Goal: Complete application form

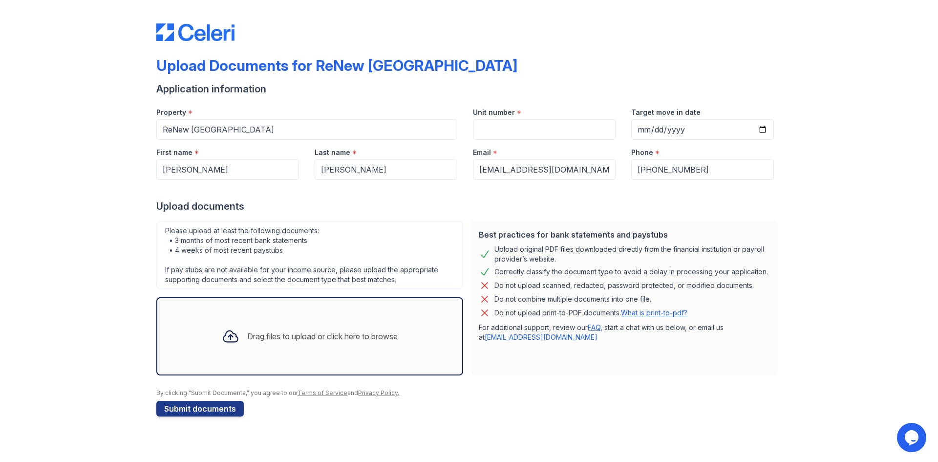
click at [349, 333] on div "Drag files to upload or click here to browse" at bounding box center [322, 336] width 150 height 12
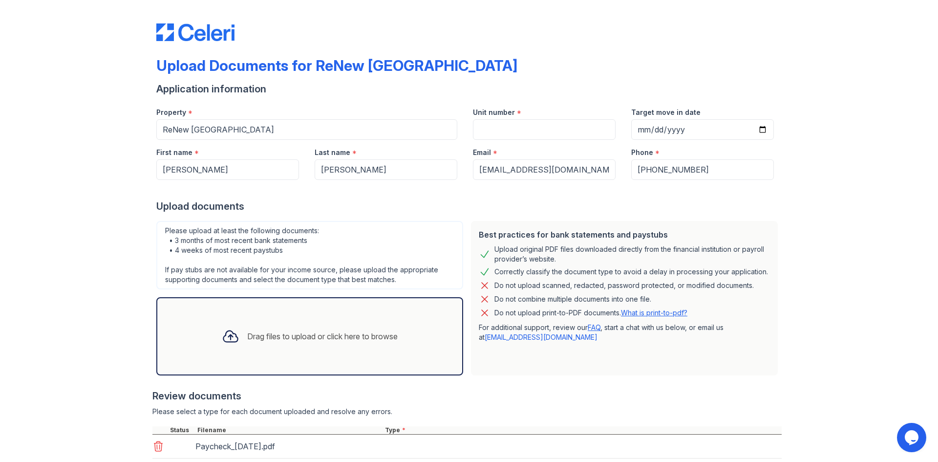
click at [271, 324] on div "Drag files to upload or click here to browse" at bounding box center [310, 336] width 192 height 33
click at [265, 336] on div "Drag files to upload or click here to browse" at bounding box center [322, 336] width 150 height 12
click at [259, 335] on div "Drag files to upload or click here to browse" at bounding box center [322, 336] width 150 height 12
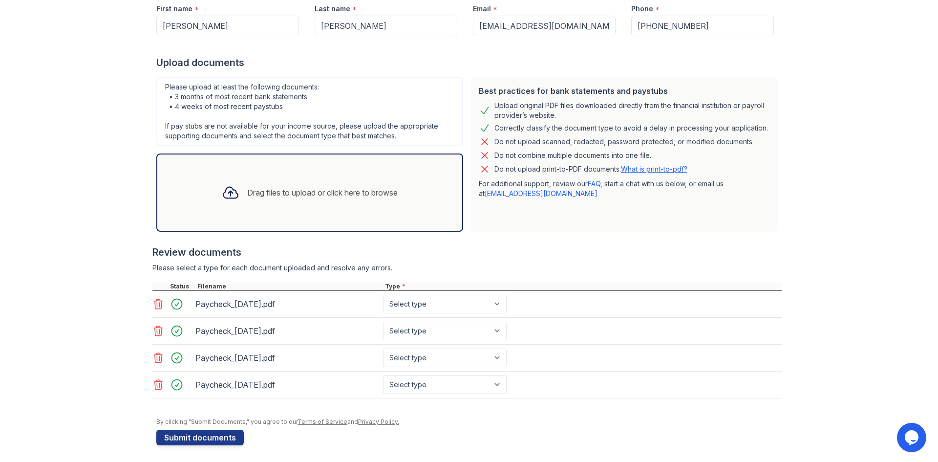
scroll to position [147, 0]
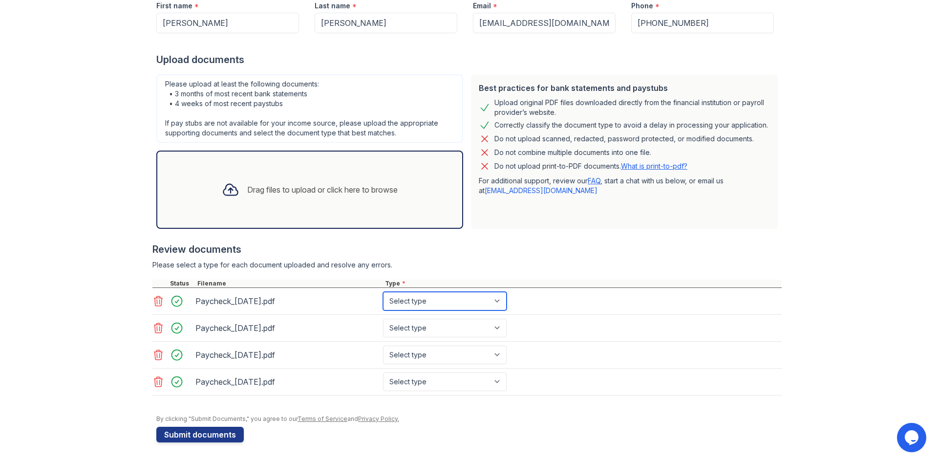
click at [479, 298] on select "Select type Paystub Bank Statement Offer Letter Tax Documents Benefit Award Let…" at bounding box center [445, 301] width 124 height 19
select select "paystub"
click at [383, 292] on select "Select type Paystub Bank Statement Offer Letter Tax Documents Benefit Award Let…" at bounding box center [445, 301] width 124 height 19
click at [465, 326] on select "Select type Paystub Bank Statement Offer Letter Tax Documents Benefit Award Let…" at bounding box center [445, 328] width 124 height 19
select select "paystub"
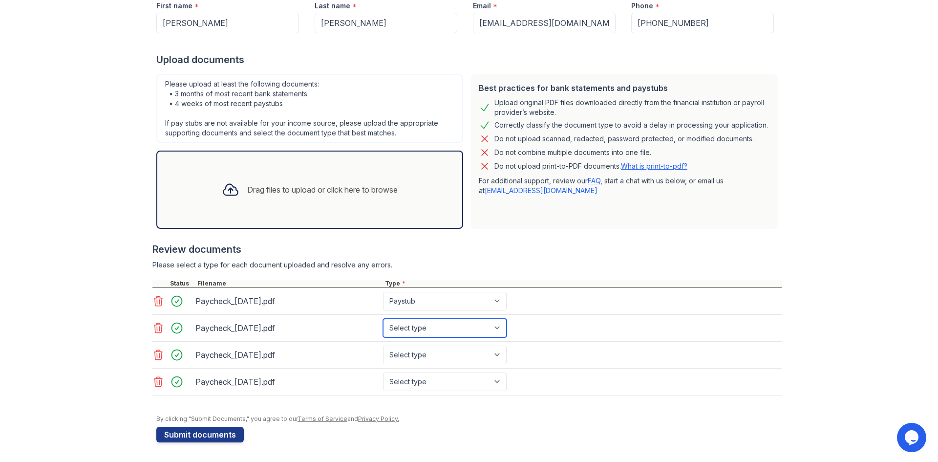
click at [383, 319] on select "Select type Paystub Bank Statement Offer Letter Tax Documents Benefit Award Let…" at bounding box center [445, 328] width 124 height 19
click at [455, 355] on select "Select type Paystub Bank Statement Offer Letter Tax Documents Benefit Award Let…" at bounding box center [445, 354] width 124 height 19
select select "paystub"
click at [383, 345] on select "Select type Paystub Bank Statement Offer Letter Tax Documents Benefit Award Let…" at bounding box center [445, 354] width 124 height 19
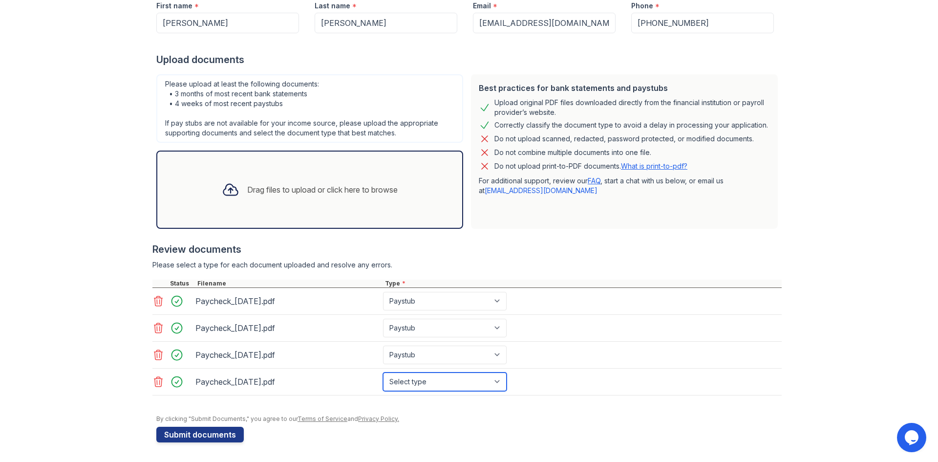
click at [464, 384] on select "Select type Paystub Bank Statement Offer Letter Tax Documents Benefit Award Let…" at bounding box center [445, 381] width 124 height 19
select select "paystub"
click at [383, 372] on select "Select type Paystub Bank Statement Offer Letter Tax Documents Benefit Award Let…" at bounding box center [445, 381] width 124 height 19
click at [499, 264] on div "Please select a type for each document uploaded and resolve any errors." at bounding box center [466, 265] width 629 height 10
click at [357, 186] on div "Drag files to upload or click here to browse" at bounding box center [322, 190] width 150 height 12
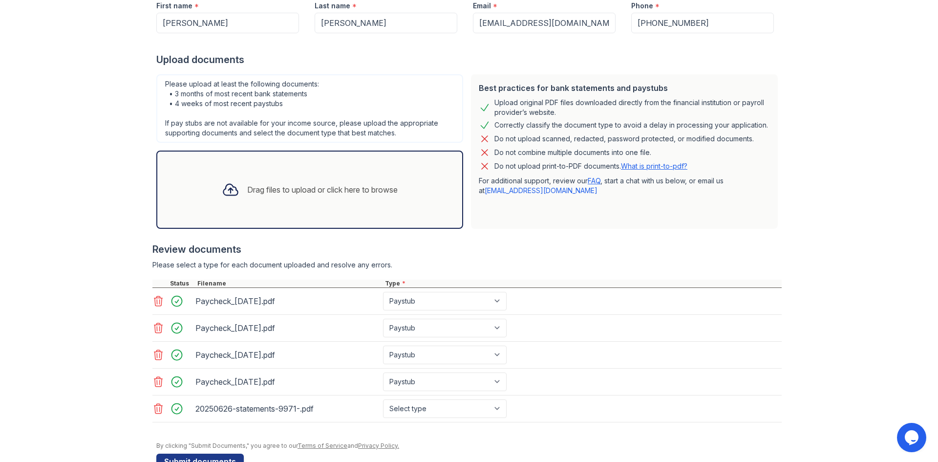
click at [362, 193] on div "Drag files to upload or click here to browse" at bounding box center [322, 190] width 150 height 12
click at [278, 184] on div "Drag files to upload or click here to browse" at bounding box center [322, 190] width 150 height 12
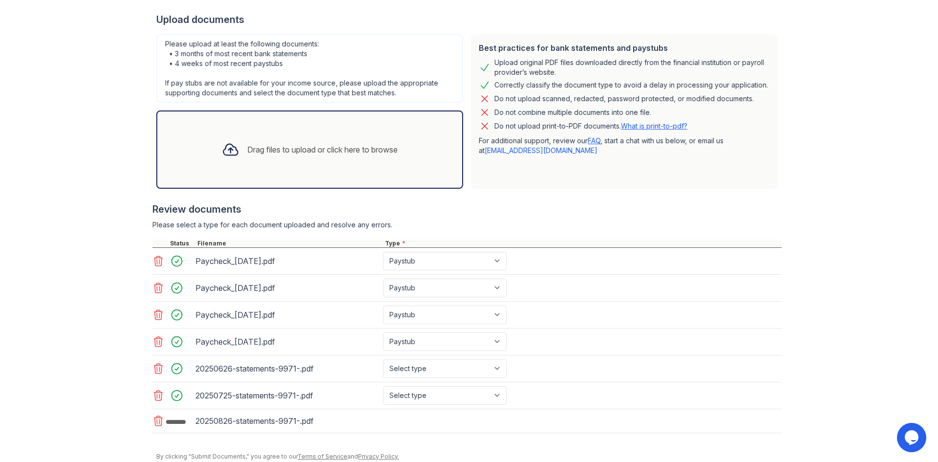
scroll to position [224, 0]
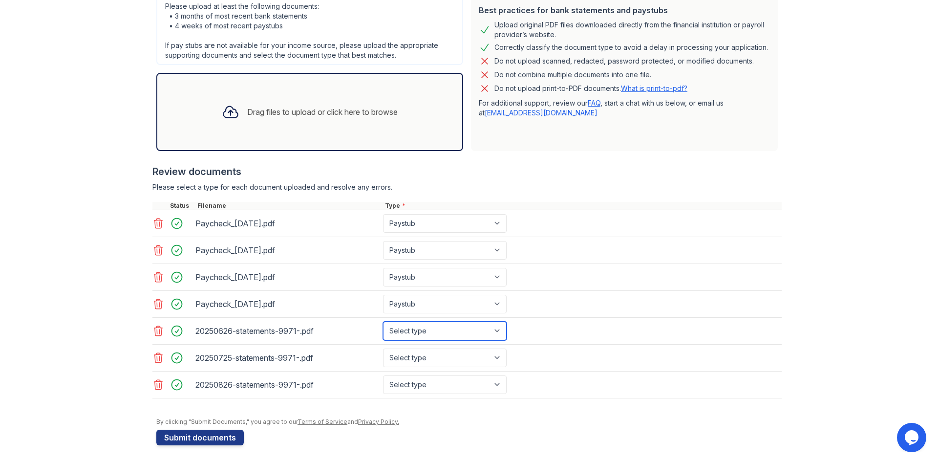
click at [472, 332] on select "Select type Paystub Bank Statement Offer Letter Tax Documents Benefit Award Let…" at bounding box center [445, 330] width 124 height 19
select select "bank_statement"
click at [383, 321] on select "Select type Paystub Bank Statement Offer Letter Tax Documents Benefit Award Let…" at bounding box center [445, 330] width 124 height 19
click at [476, 358] on select "Select type Paystub Bank Statement Offer Letter Tax Documents Benefit Award Let…" at bounding box center [445, 357] width 124 height 19
select select "bank_statement"
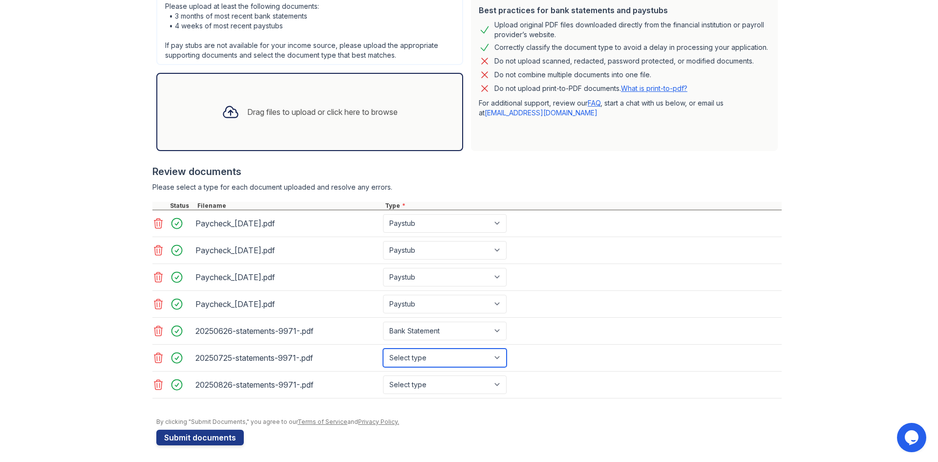
click at [383, 348] on select "Select type Paystub Bank Statement Offer Letter Tax Documents Benefit Award Let…" at bounding box center [445, 357] width 124 height 19
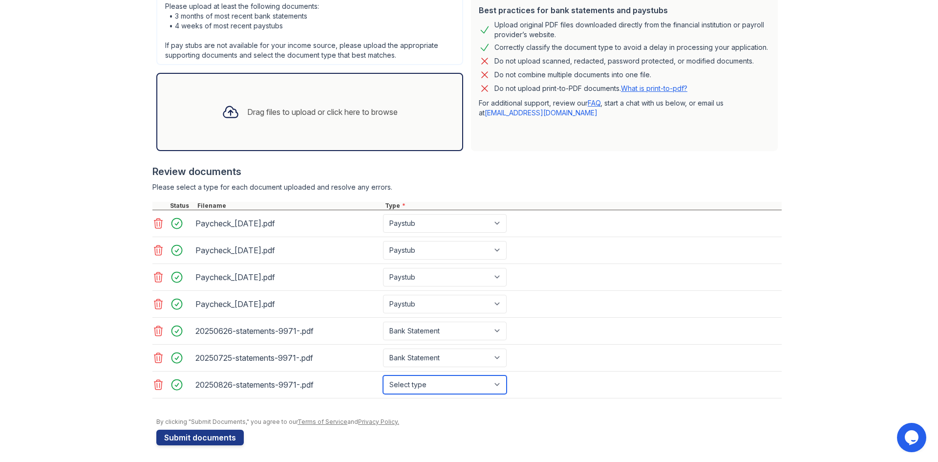
click at [466, 387] on select "Select type Paystub Bank Statement Offer Letter Tax Documents Benefit Award Let…" at bounding box center [445, 384] width 124 height 19
select select "bank_statement"
click at [383, 375] on select "Select type Paystub Bank Statement Offer Letter Tax Documents Benefit Award Let…" at bounding box center [445, 384] width 124 height 19
click at [758, 365] on div "20250725-statements-9971-.pdf Select type Paystub Bank Statement Offer Letter T…" at bounding box center [466, 357] width 629 height 27
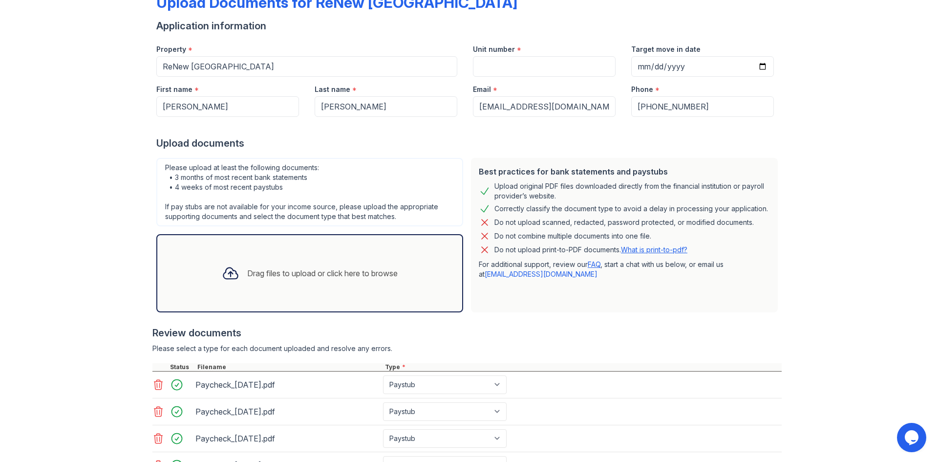
scroll to position [227, 0]
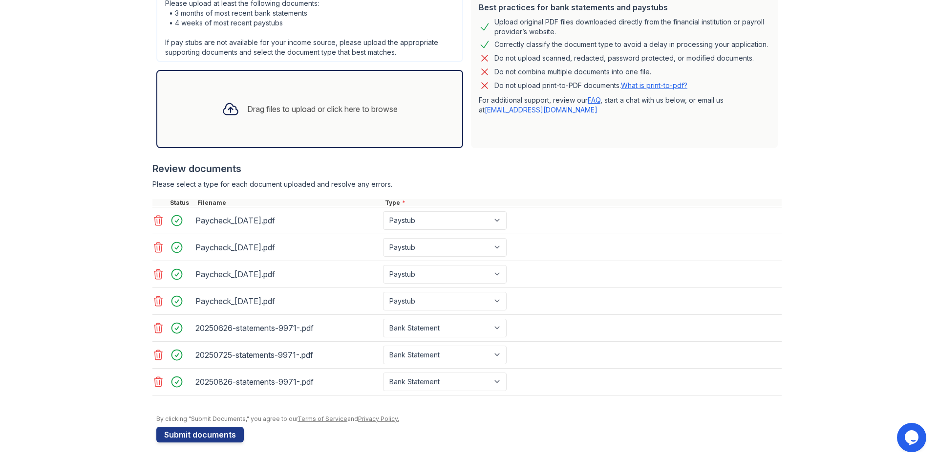
click at [87, 254] on div "Upload Documents for ReNew [GEOGRAPHIC_DATA] Application information Property *…" at bounding box center [469, 117] width 907 height 689
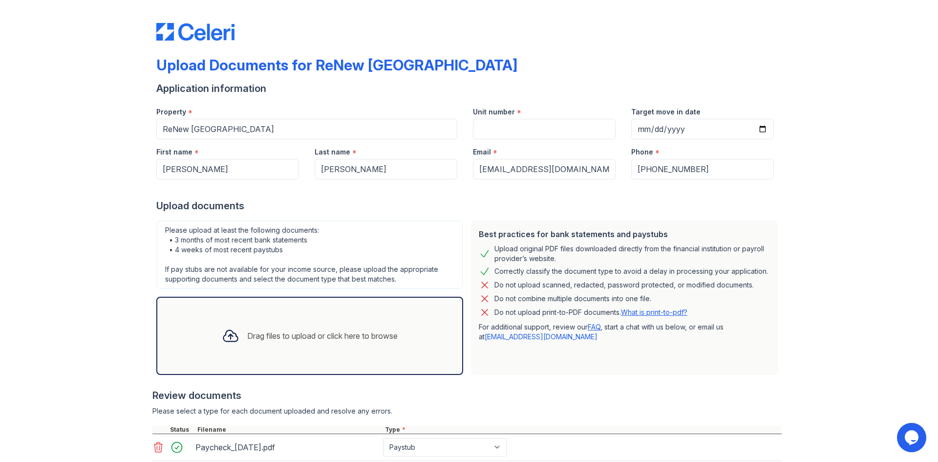
scroll to position [0, 0]
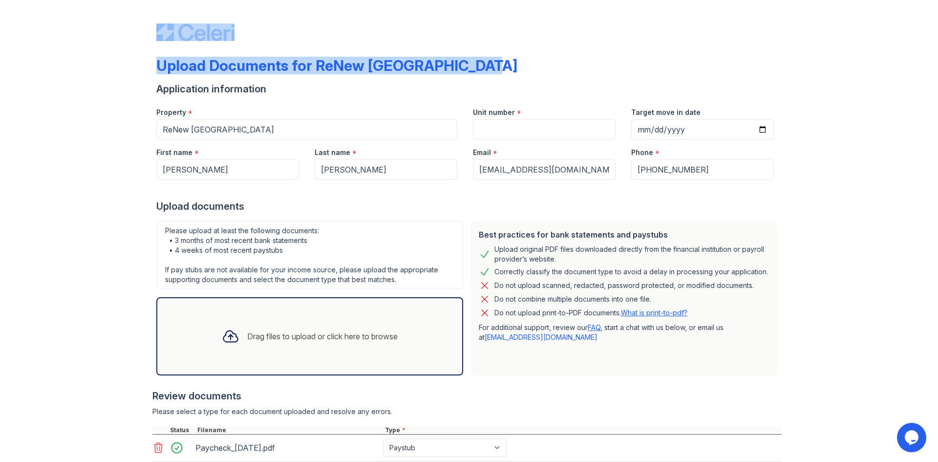
drag, startPoint x: 119, startPoint y: 32, endPoint x: 485, endPoint y: 59, distance: 366.4
click at [485, 59] on div "Upload Documents for ReNew [GEOGRAPHIC_DATA] Application information Property *…" at bounding box center [469, 344] width 907 height 689
click at [493, 64] on div "Upload Documents for ReNew [GEOGRAPHIC_DATA]" at bounding box center [468, 69] width 625 height 25
drag, startPoint x: 487, startPoint y: 69, endPoint x: 148, endPoint y: 22, distance: 341.9
click at [148, 22] on div "Upload Documents for ReNew [GEOGRAPHIC_DATA] Application information Property *…" at bounding box center [469, 344] width 907 height 689
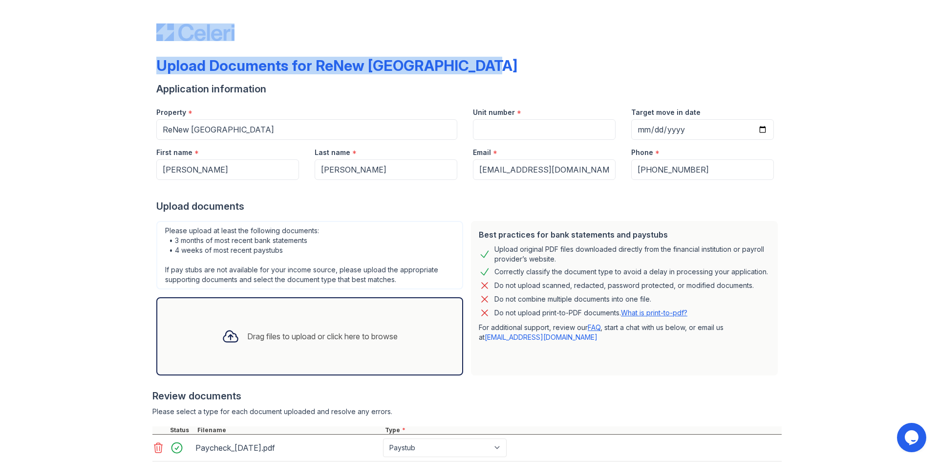
click at [148, 22] on div "Upload Documents for ReNew [GEOGRAPHIC_DATA] Application information Property *…" at bounding box center [469, 344] width 907 height 689
drag, startPoint x: 138, startPoint y: 28, endPoint x: 486, endPoint y: 56, distance: 348.9
click at [486, 56] on div "Upload Documents for ReNew [GEOGRAPHIC_DATA] Application information Property *…" at bounding box center [469, 344] width 907 height 689
click at [486, 56] on div "Upload Documents for ReNew [GEOGRAPHIC_DATA] Application information Property *…" at bounding box center [468, 338] width 625 height 669
drag, startPoint x: 480, startPoint y: 68, endPoint x: 145, endPoint y: 28, distance: 337.5
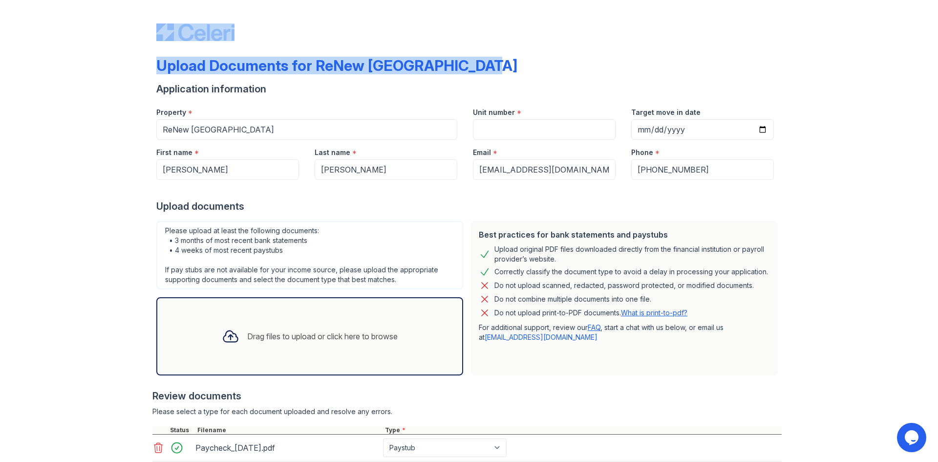
click at [145, 28] on div "Upload Documents for ReNew [GEOGRAPHIC_DATA] Application information Property *…" at bounding box center [469, 344] width 907 height 689
drag, startPoint x: 145, startPoint y: 28, endPoint x: 483, endPoint y: 63, distance: 339.4
click at [483, 63] on div "Upload Documents for ReNew [GEOGRAPHIC_DATA] Application information Property *…" at bounding box center [469, 344] width 907 height 689
click at [482, 63] on div "Upload Documents for ReNew [GEOGRAPHIC_DATA]" at bounding box center [468, 69] width 625 height 25
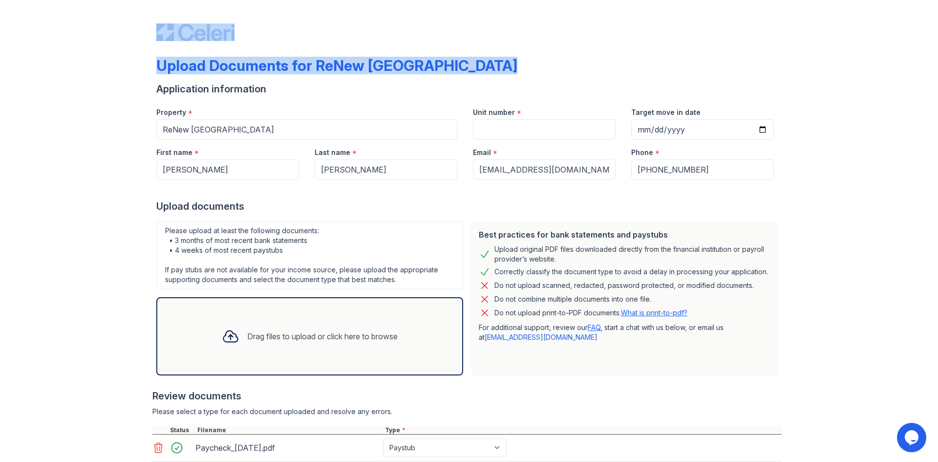
drag, startPoint x: 481, startPoint y: 64, endPoint x: 149, endPoint y: 24, distance: 334.6
click at [149, 24] on div "Upload Documents for ReNew [GEOGRAPHIC_DATA] Application information Property *…" at bounding box center [469, 344] width 907 height 689
click at [147, 24] on div "Upload Documents for ReNew [GEOGRAPHIC_DATA] Application information Property *…" at bounding box center [469, 344] width 907 height 689
drag, startPoint x: 145, startPoint y: 24, endPoint x: 510, endPoint y: 70, distance: 367.9
click at [510, 70] on div "Upload Documents for ReNew [GEOGRAPHIC_DATA] Application information Property *…" at bounding box center [469, 344] width 907 height 689
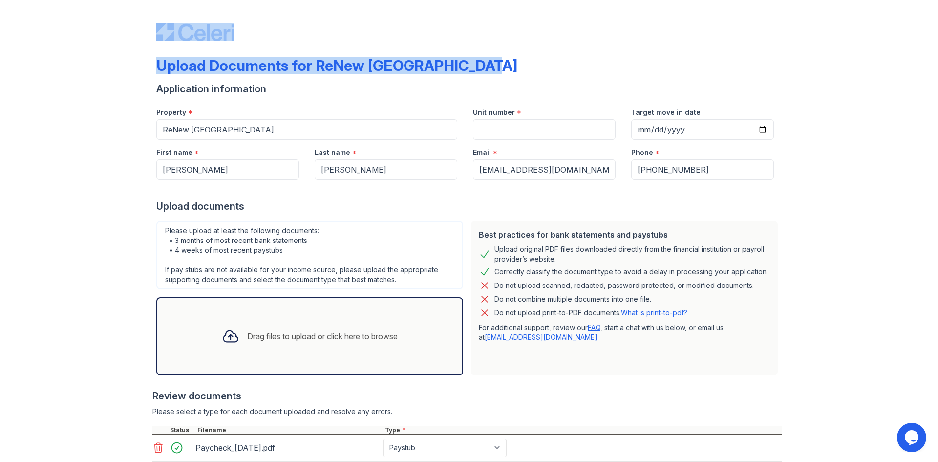
click at [512, 59] on div "Upload Documents for ReNew [GEOGRAPHIC_DATA]" at bounding box center [468, 69] width 625 height 25
drag, startPoint x: 139, startPoint y: 26, endPoint x: 525, endPoint y: 68, distance: 388.2
click at [525, 68] on div "Upload Documents for ReNew [GEOGRAPHIC_DATA] Application information Property *…" at bounding box center [469, 344] width 907 height 689
click at [525, 68] on div "Upload Documents for ReNew [GEOGRAPHIC_DATA]" at bounding box center [468, 69] width 625 height 25
drag, startPoint x: 524, startPoint y: 68, endPoint x: 150, endPoint y: 33, distance: 375.8
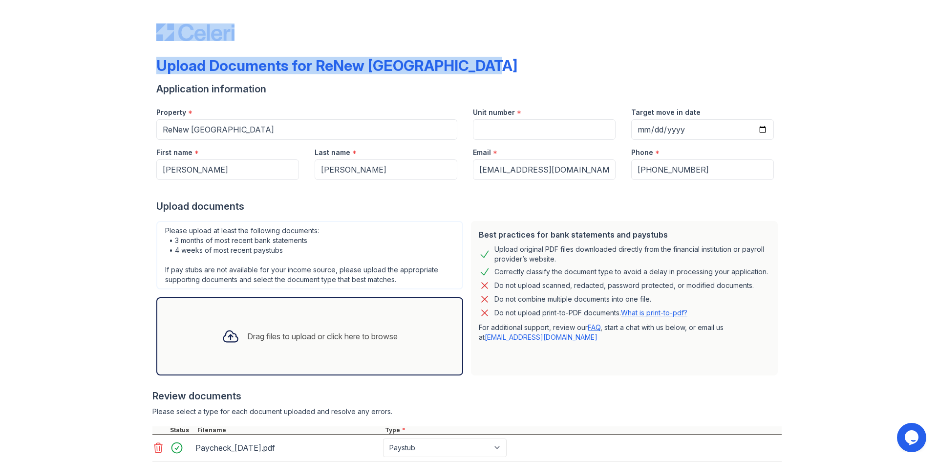
click at [150, 33] on div "Upload Documents for ReNew [GEOGRAPHIC_DATA] Application information Property *…" at bounding box center [469, 344] width 907 height 689
click at [135, 27] on div "Upload Documents for ReNew [GEOGRAPHIC_DATA] Application information Property *…" at bounding box center [469, 344] width 907 height 689
drag, startPoint x: 143, startPoint y: 25, endPoint x: 493, endPoint y: 81, distance: 354.7
click at [493, 81] on div "Upload Documents for ReNew [GEOGRAPHIC_DATA] Application information Property *…" at bounding box center [469, 344] width 907 height 689
click at [505, 73] on div "Upload Documents for ReNew [GEOGRAPHIC_DATA]" at bounding box center [468, 69] width 625 height 25
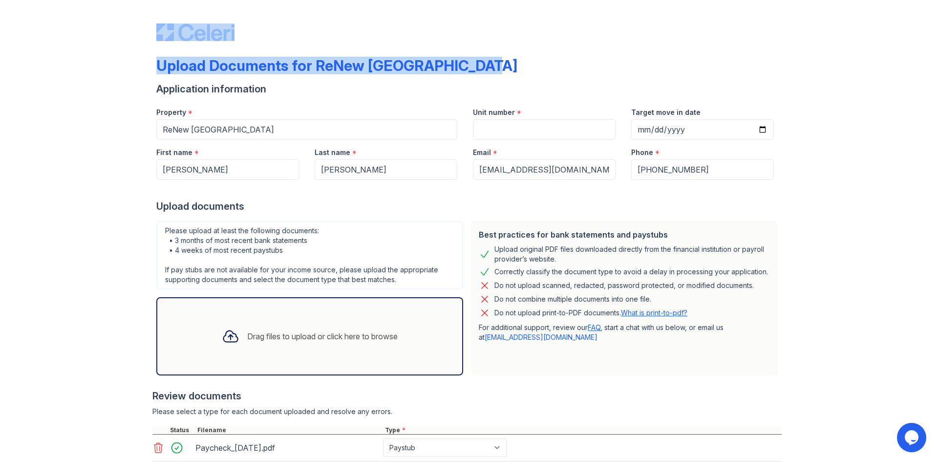
drag, startPoint x: 513, startPoint y: 67, endPoint x: 109, endPoint y: 37, distance: 404.7
click at [109, 37] on div "Upload Documents for ReNew [GEOGRAPHIC_DATA] Application information Property *…" at bounding box center [469, 344] width 907 height 689
drag, startPoint x: 128, startPoint y: 27, endPoint x: 552, endPoint y: 83, distance: 428.3
click at [552, 83] on div "Upload Documents for ReNew [GEOGRAPHIC_DATA] Application information Property *…" at bounding box center [469, 344] width 907 height 689
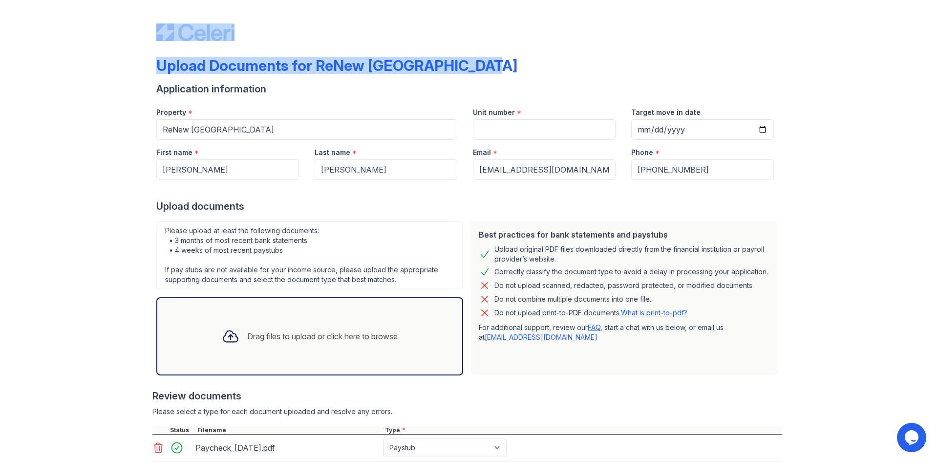
click at [545, 78] on div "Upload Documents for ReNew [GEOGRAPHIC_DATA]" at bounding box center [468, 69] width 625 height 25
drag, startPoint x: 535, startPoint y: 90, endPoint x: 140, endPoint y: 23, distance: 400.5
click at [140, 23] on div "Upload Documents for ReNew [GEOGRAPHIC_DATA] Application information Property *…" at bounding box center [469, 344] width 907 height 689
drag, startPoint x: 140, startPoint y: 23, endPoint x: 554, endPoint y: 91, distance: 418.9
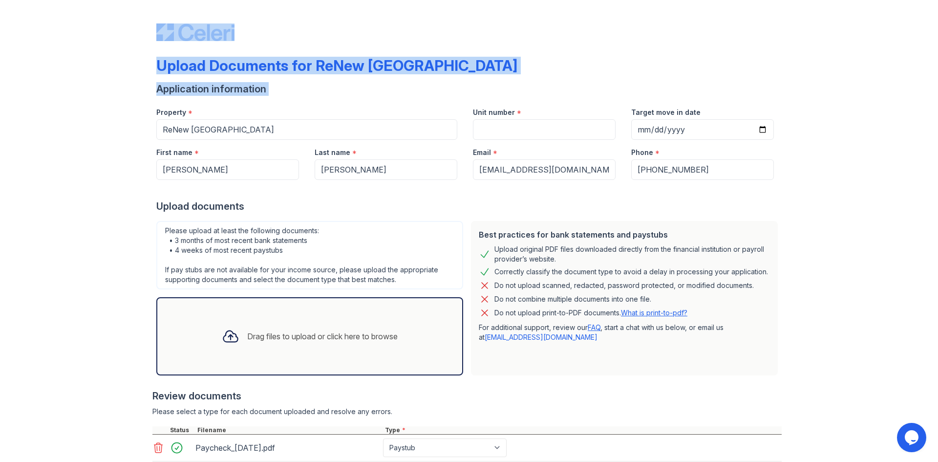
click at [554, 91] on div "Upload Documents for ReNew [GEOGRAPHIC_DATA] Application information Property *…" at bounding box center [469, 344] width 907 height 689
click at [549, 86] on div "Application information" at bounding box center [468, 89] width 625 height 14
drag, startPoint x: 527, startPoint y: 90, endPoint x: 139, endPoint y: 32, distance: 391.8
click at [139, 32] on div "Upload Documents for ReNew [GEOGRAPHIC_DATA] Application information Property *…" at bounding box center [469, 344] width 907 height 689
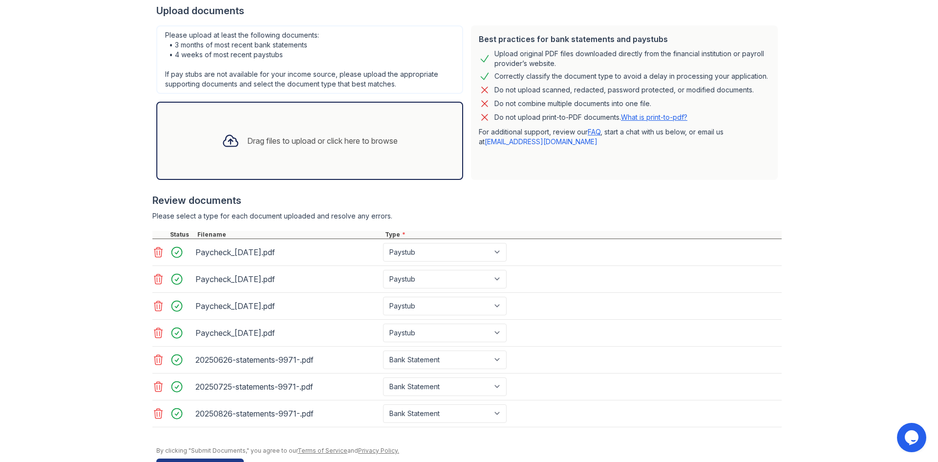
scroll to position [227, 0]
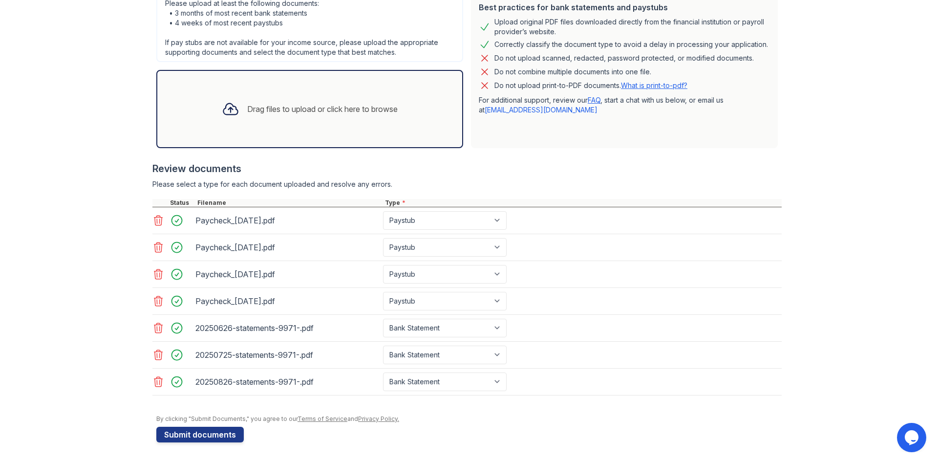
drag, startPoint x: 143, startPoint y: 165, endPoint x: 399, endPoint y: 183, distance: 257.1
click at [399, 183] on div "Upload Documents for ReNew [GEOGRAPHIC_DATA] Application information Property *…" at bounding box center [469, 117] width 907 height 689
click at [399, 183] on div "Please select a type for each document uploaded and resolve any errors." at bounding box center [466, 184] width 629 height 10
drag, startPoint x: 400, startPoint y: 186, endPoint x: 137, endPoint y: 162, distance: 264.0
click at [137, 162] on div "Upload Documents for ReNew [GEOGRAPHIC_DATA] Application information Property *…" at bounding box center [469, 117] width 907 height 689
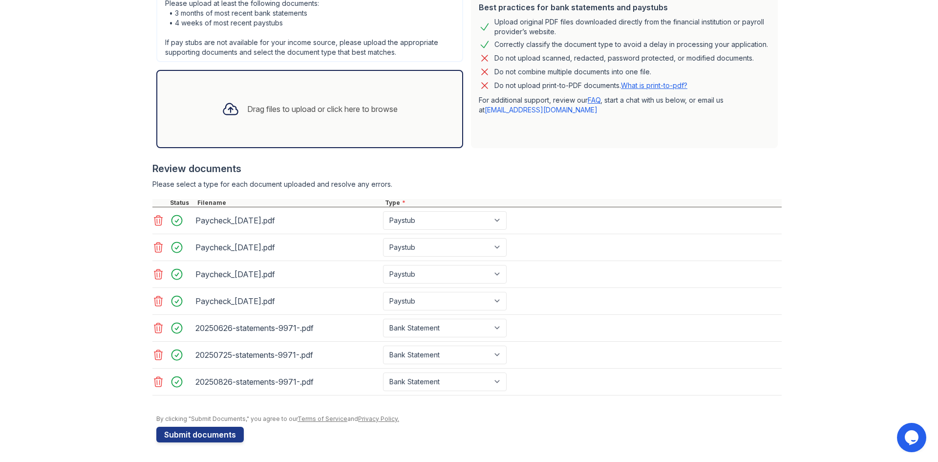
click at [137, 162] on div "Upload Documents for ReNew [GEOGRAPHIC_DATA] Application information Property *…" at bounding box center [469, 117] width 907 height 689
drag, startPoint x: 148, startPoint y: 172, endPoint x: 423, endPoint y: 187, distance: 275.0
click at [423, 187] on div "Upload Documents for ReNew [GEOGRAPHIC_DATA] Application information Property *…" at bounding box center [469, 117] width 907 height 689
click at [423, 187] on div "Please select a type for each document uploaded and resolve any errors." at bounding box center [466, 184] width 629 height 10
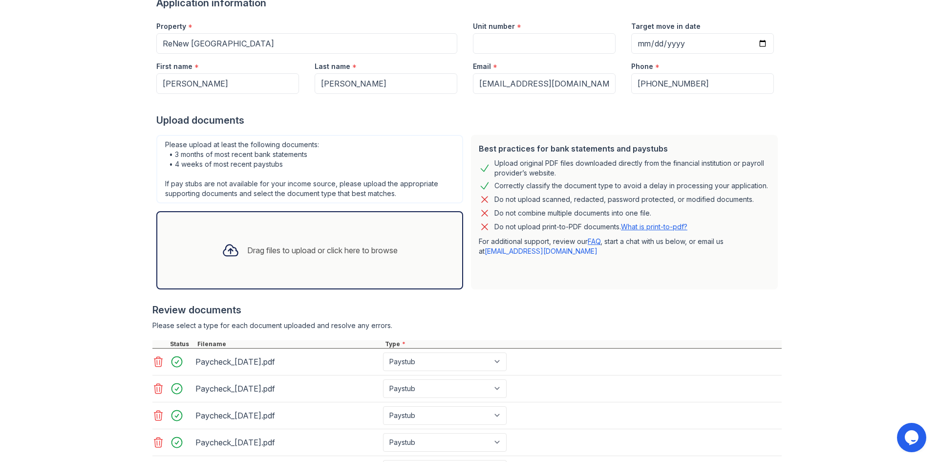
scroll to position [81, 0]
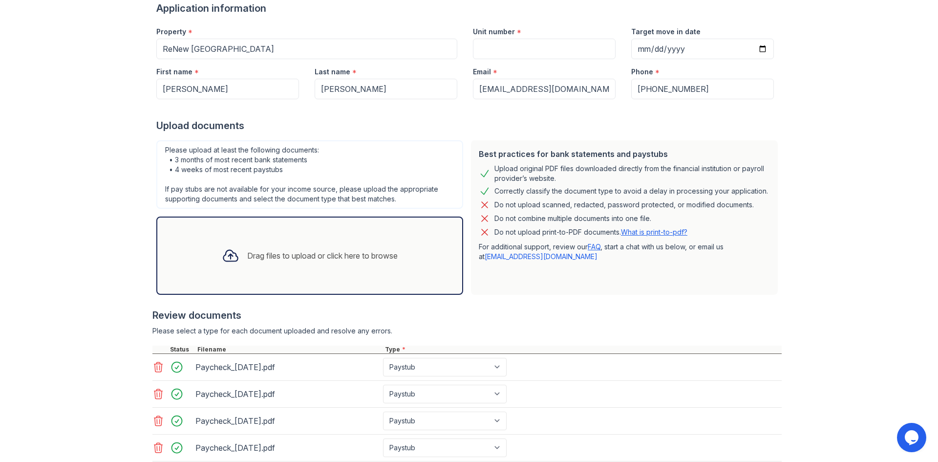
click at [820, 153] on div "Upload Documents for ReNew [GEOGRAPHIC_DATA] Application information Property *…" at bounding box center [469, 263] width 907 height 689
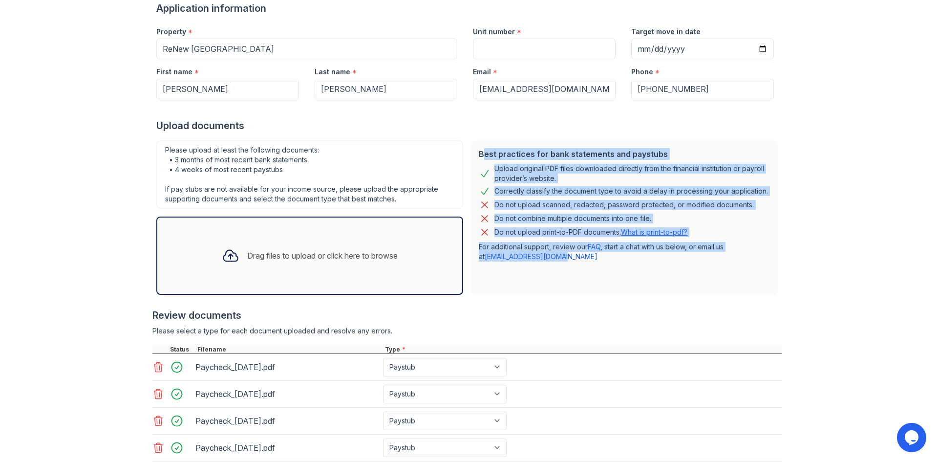
drag, startPoint x: 472, startPoint y: 156, endPoint x: 589, endPoint y: 263, distance: 158.4
click at [589, 263] on div "Best practices for bank statements and paystubs Upload original PDF files downl…" at bounding box center [624, 217] width 307 height 154
click at [821, 264] on div "Upload Documents for ReNew [GEOGRAPHIC_DATA] Application information Property *…" at bounding box center [469, 263] width 907 height 689
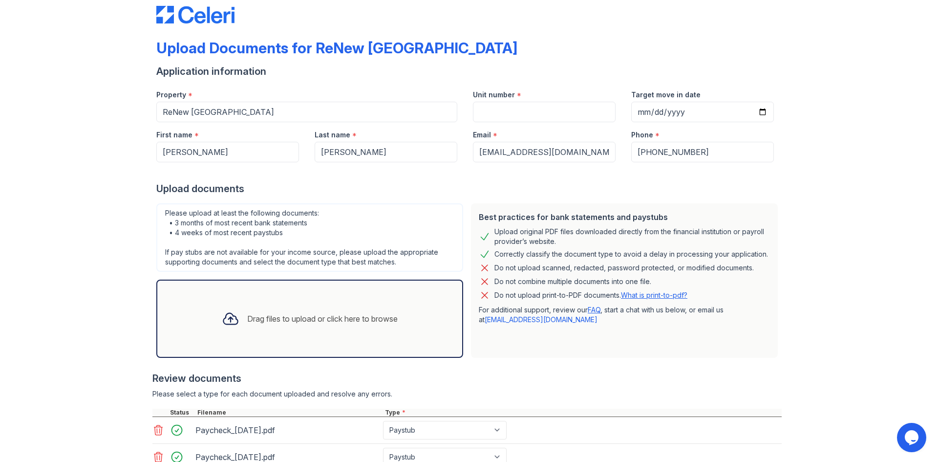
scroll to position [0, 0]
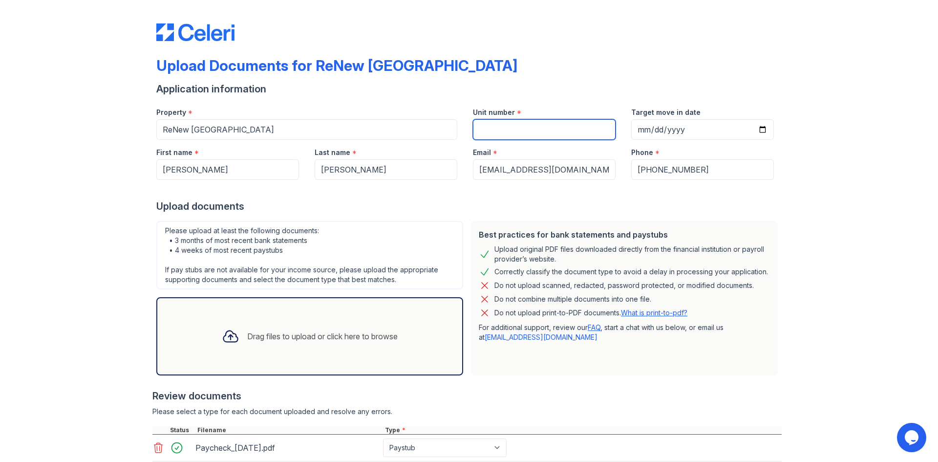
click at [552, 128] on input "Unit number" at bounding box center [544, 129] width 143 height 21
type input "701"
click at [829, 223] on div "Upload Documents for ReNew [GEOGRAPHIC_DATA] Application information Property *…" at bounding box center [469, 344] width 907 height 689
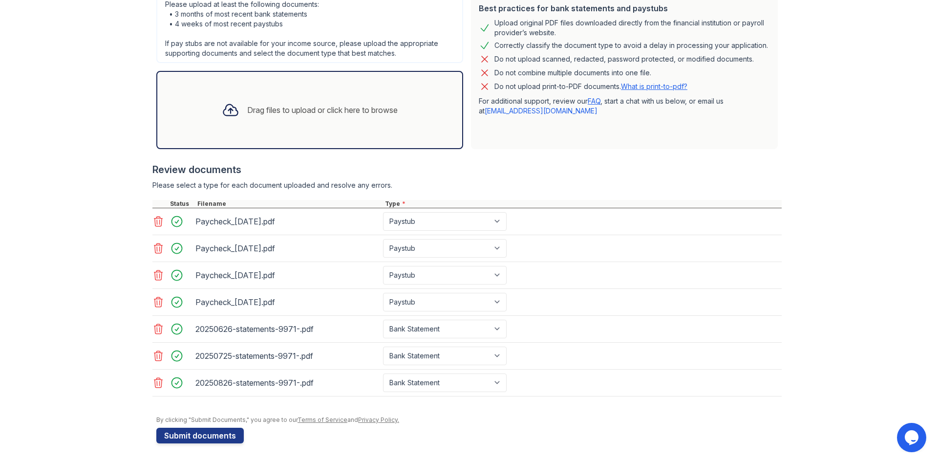
scroll to position [227, 0]
click at [208, 430] on button "Submit documents" at bounding box center [199, 435] width 87 height 16
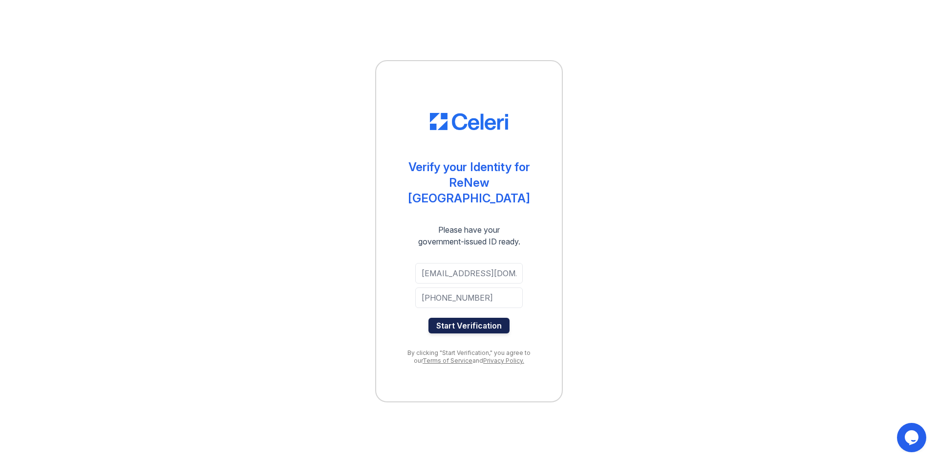
click at [470, 318] on button "Start Verification" at bounding box center [468, 326] width 81 height 16
